Goal: Task Accomplishment & Management: Complete application form

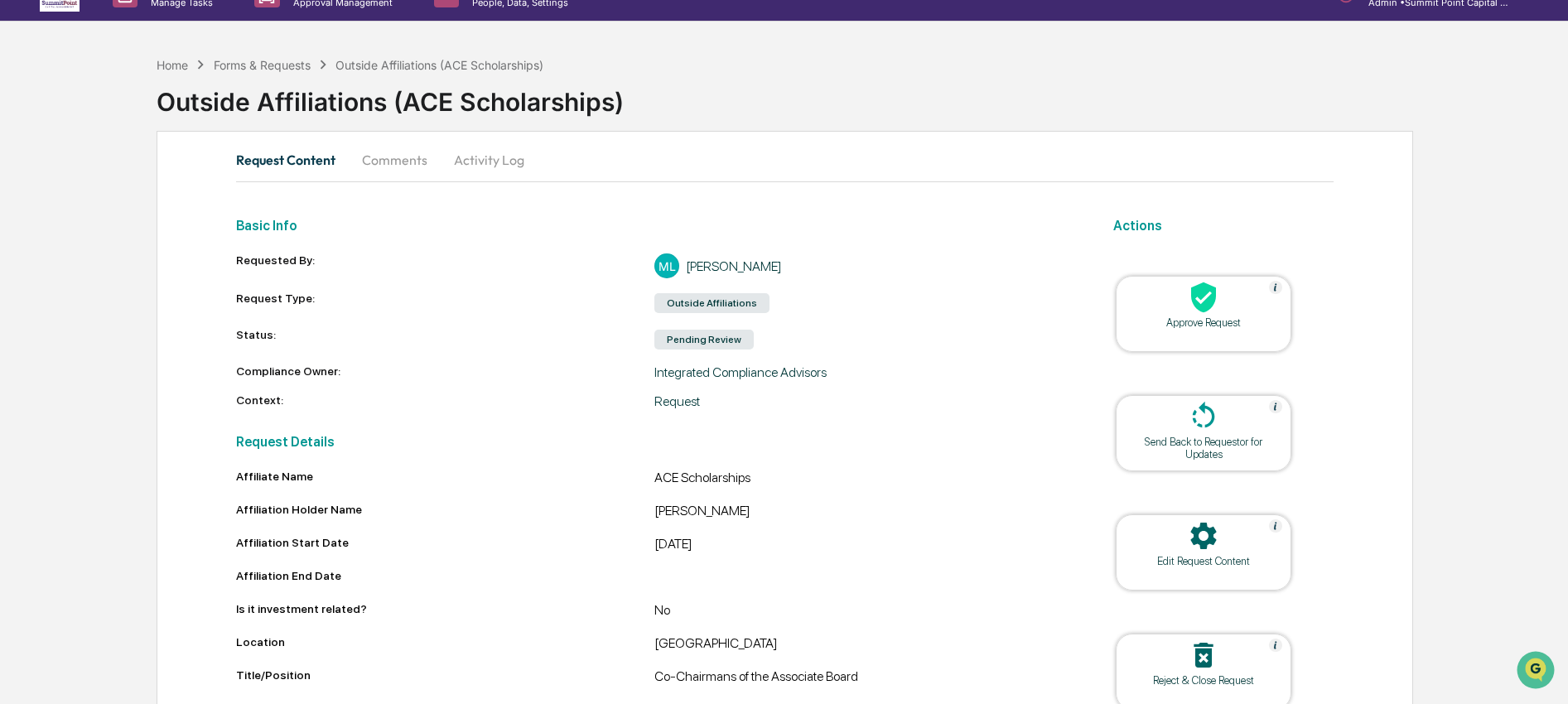
scroll to position [84, 0]
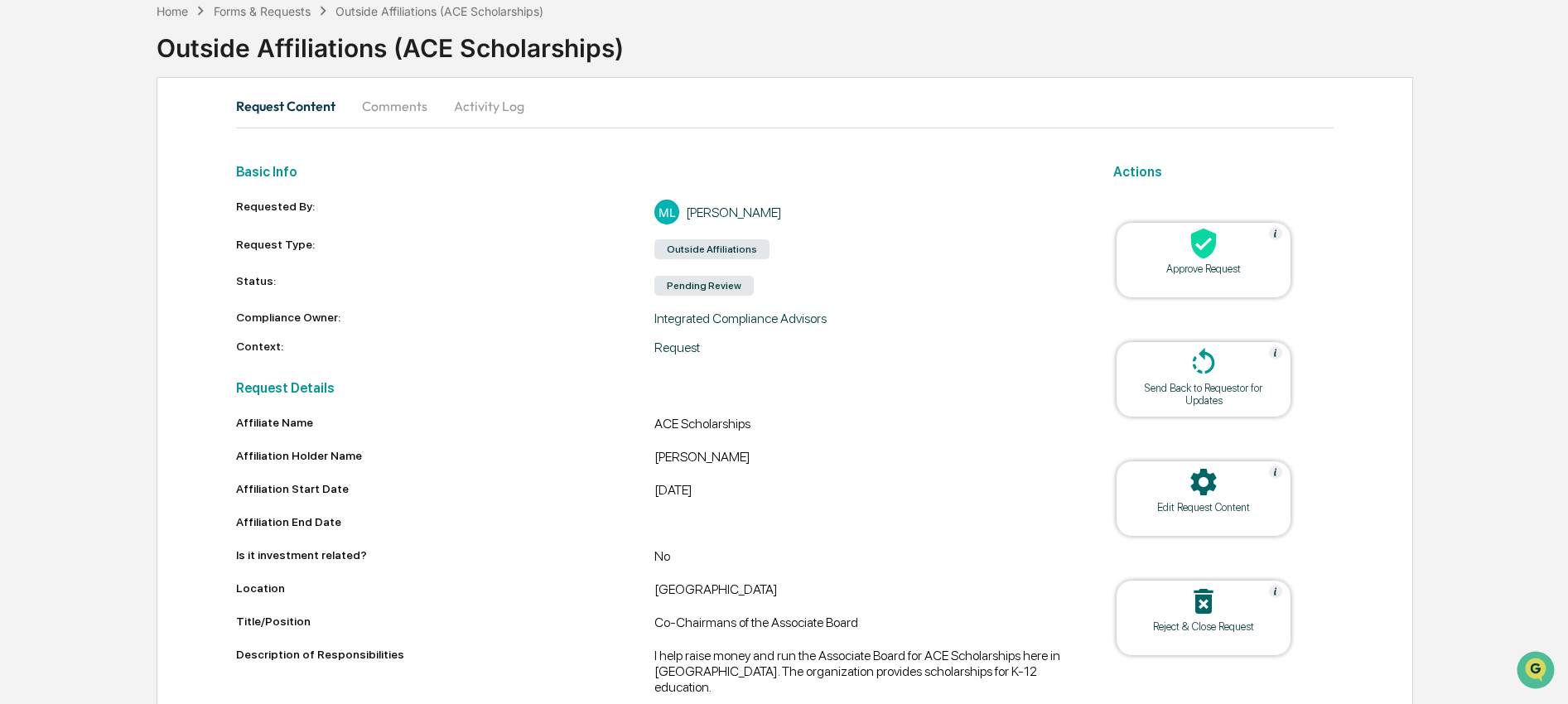
click at [1204, 262] on div "Approve Request" at bounding box center [1204, 268] width 149 height 13
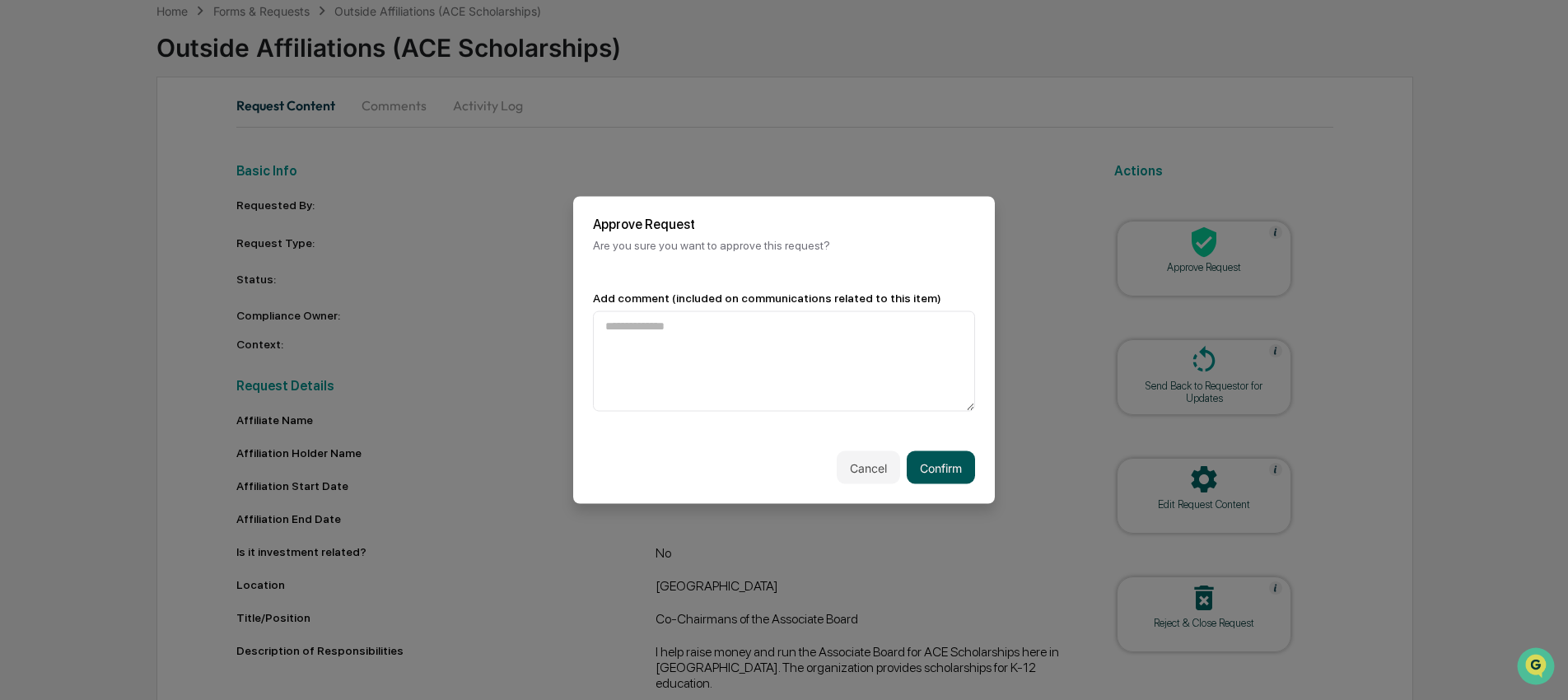
click at [913, 461] on button "Confirm" at bounding box center [941, 468] width 68 height 33
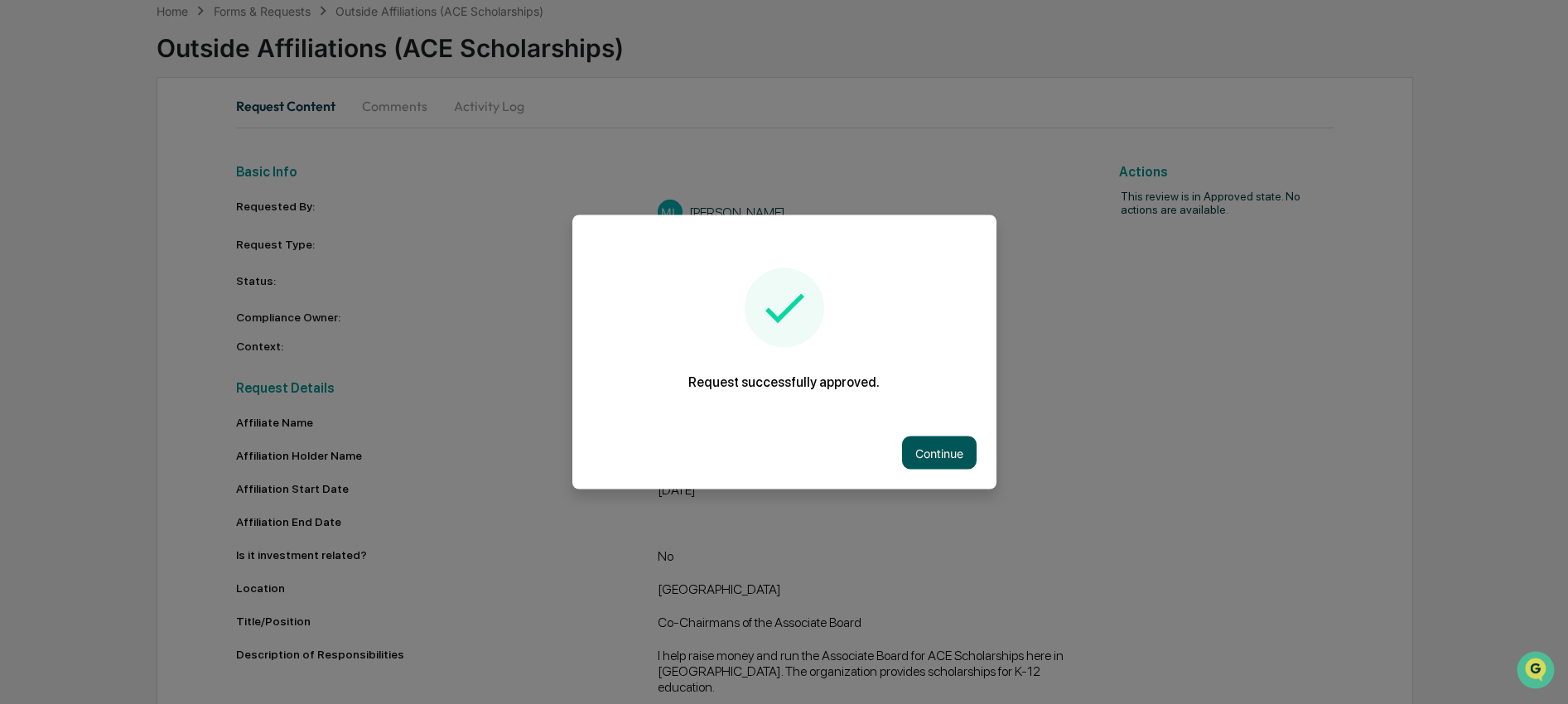
click at [953, 451] on button "Continue" at bounding box center [939, 453] width 75 height 33
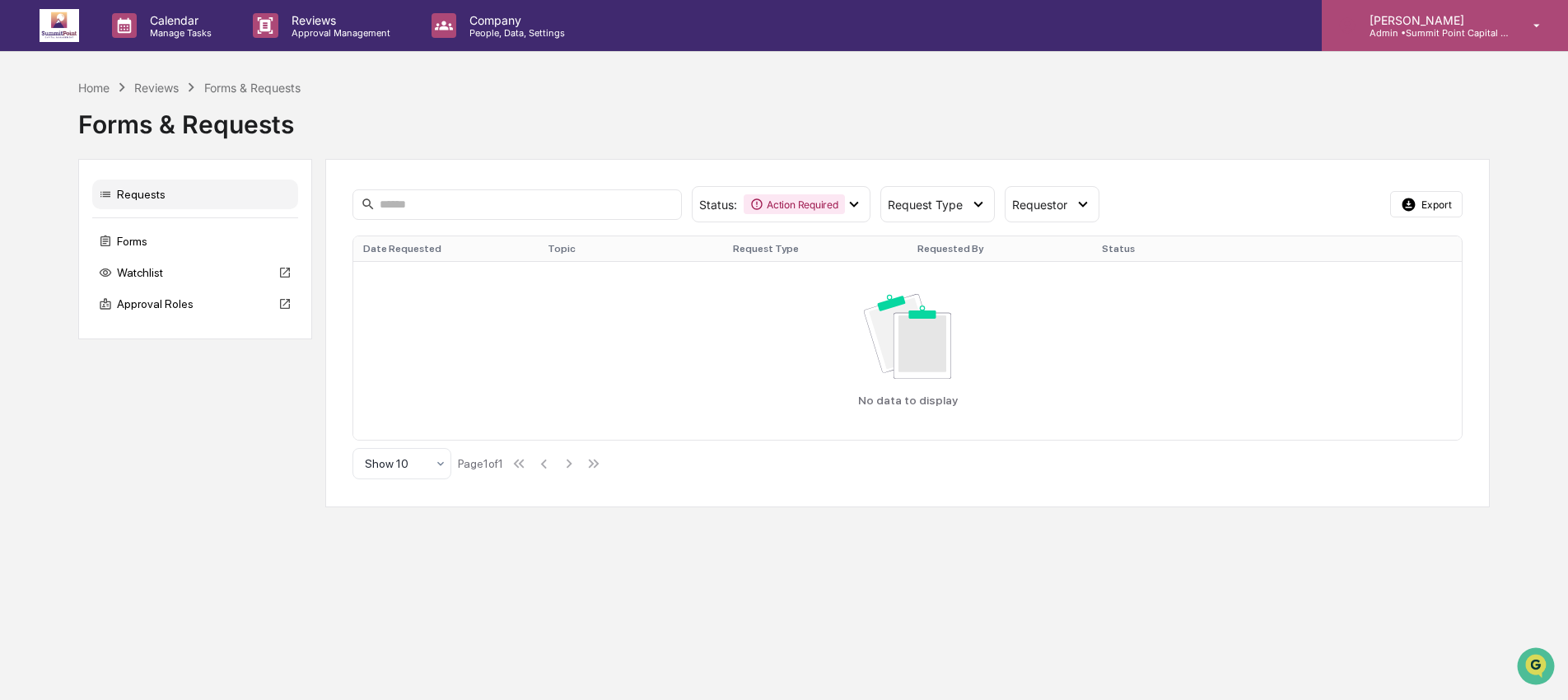
click at [1391, 36] on p "Admin • [GEOGRAPHIC_DATA] Capital Management" at bounding box center [1433, 33] width 153 height 12
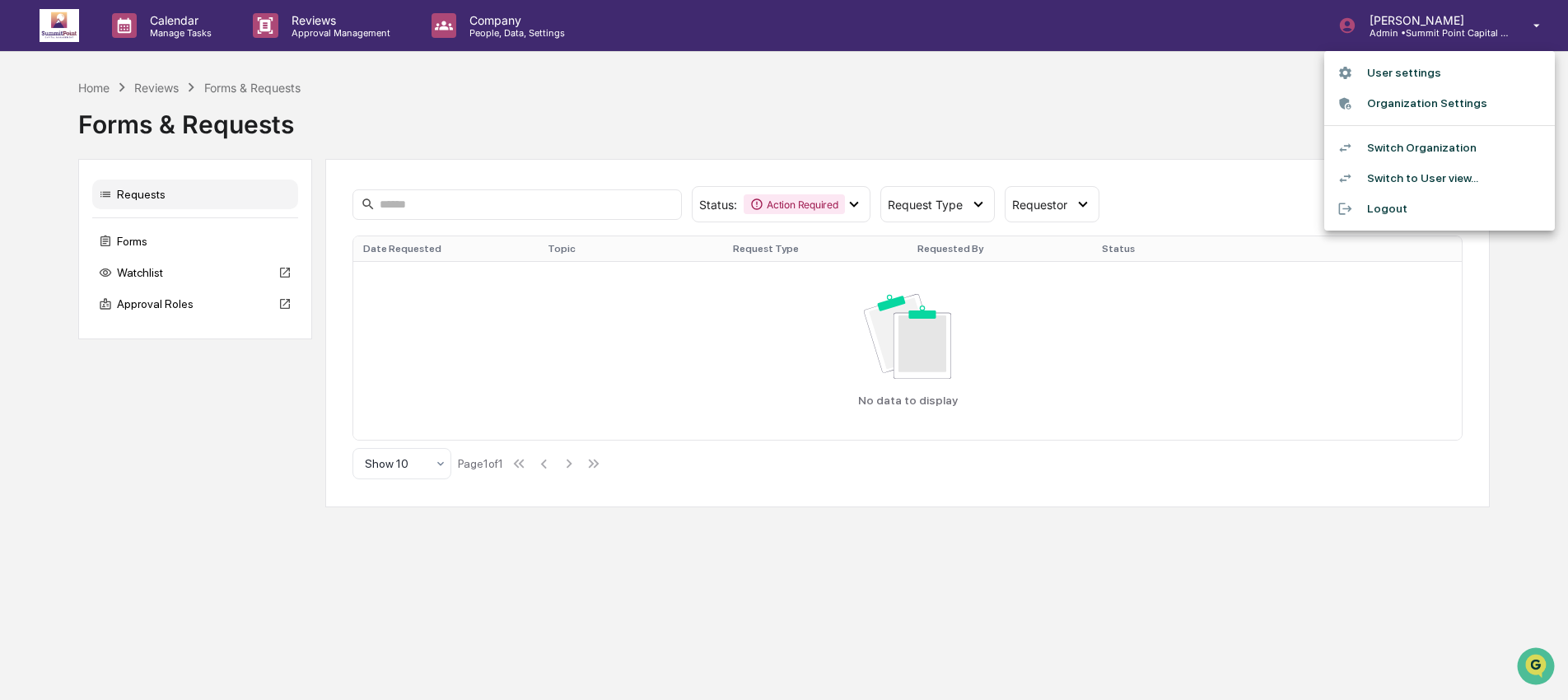
click at [1384, 159] on li "Switch Organization" at bounding box center [1440, 147] width 231 height 30
